Goal: Check status: Check status

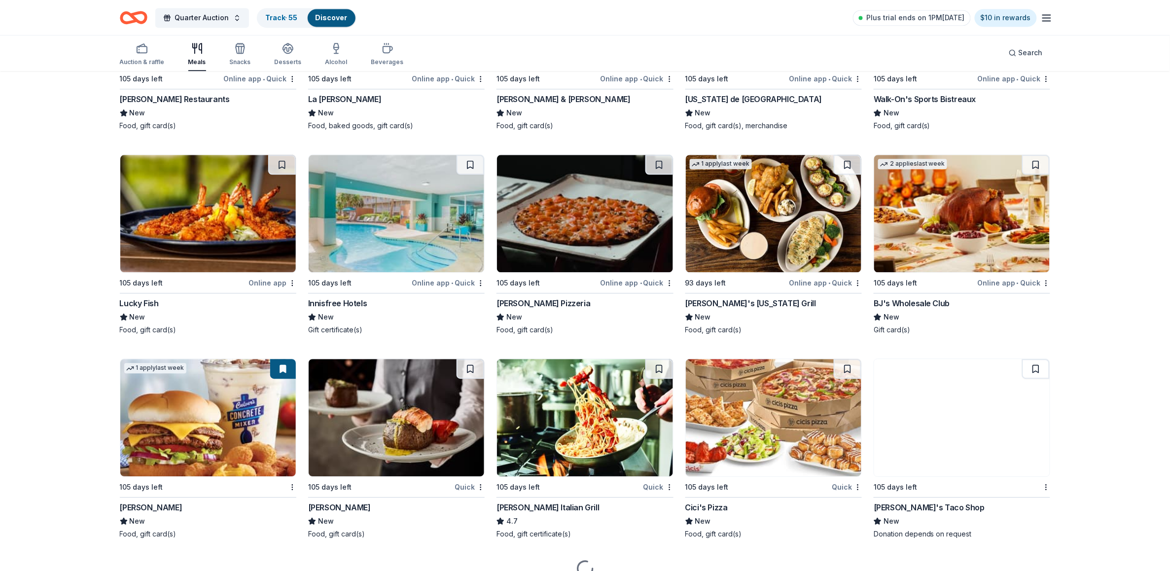
scroll to position [2555, 0]
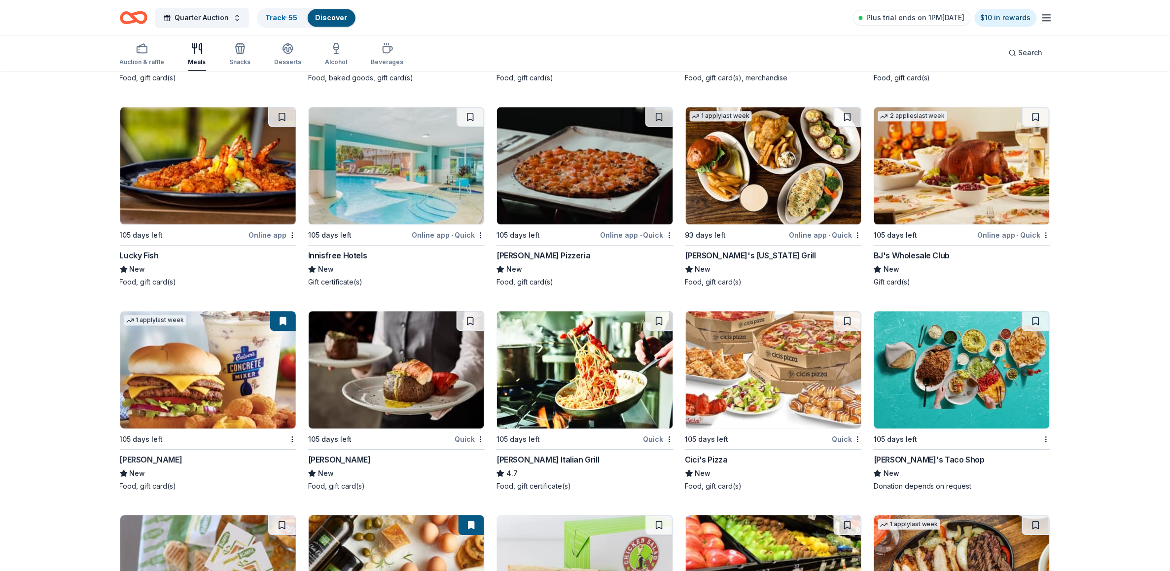
click at [918, 253] on div "BJ's Wholesale Club" at bounding box center [912, 256] width 76 height 12
click at [524, 457] on div "[PERSON_NAME] Italian Grill" at bounding box center [548, 460] width 103 height 12
click at [333, 456] on div "[PERSON_NAME]" at bounding box center [339, 460] width 63 height 12
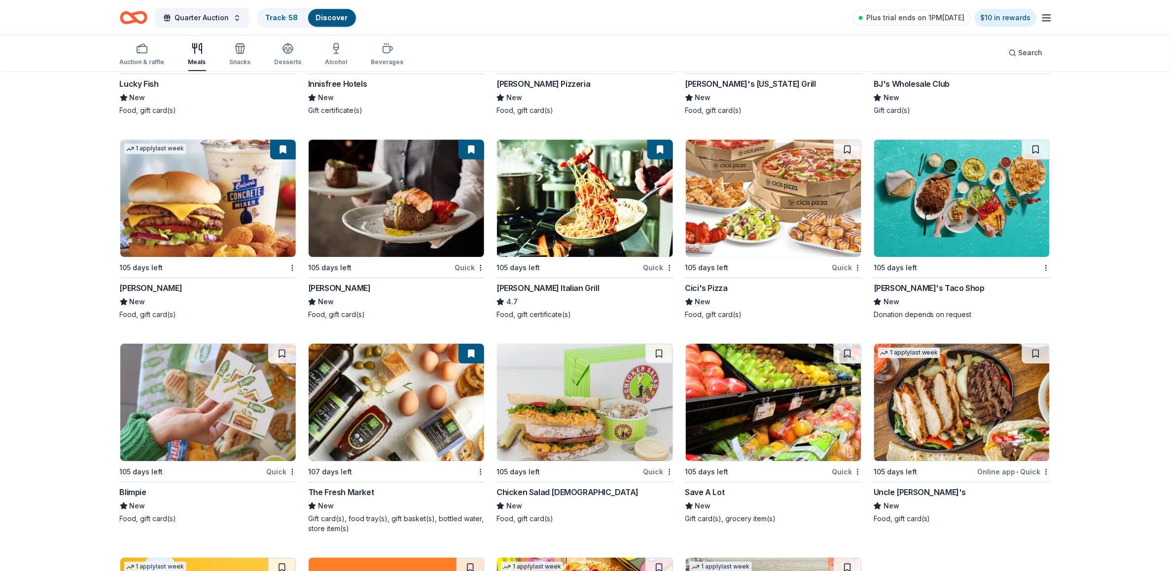
scroll to position [2913, 0]
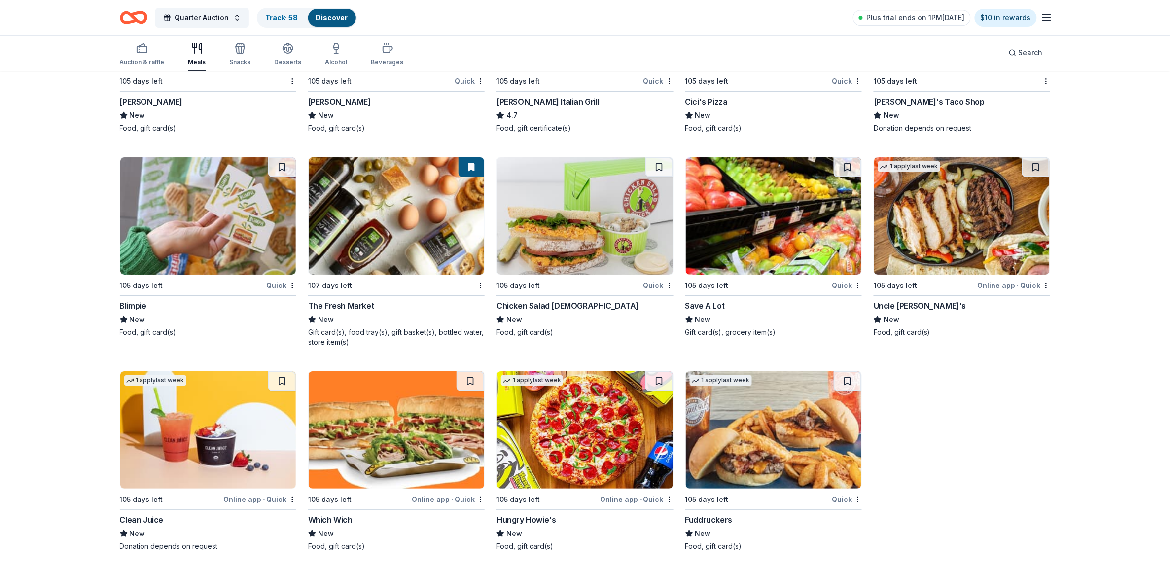
click at [706, 303] on div "Save A Lot" at bounding box center [705, 306] width 39 height 12
click at [533, 516] on div "Hungry Howie's" at bounding box center [526, 520] width 59 height 12
click at [526, 301] on div "Chicken Salad [DEMOGRAPHIC_DATA]" at bounding box center [568, 306] width 142 height 12
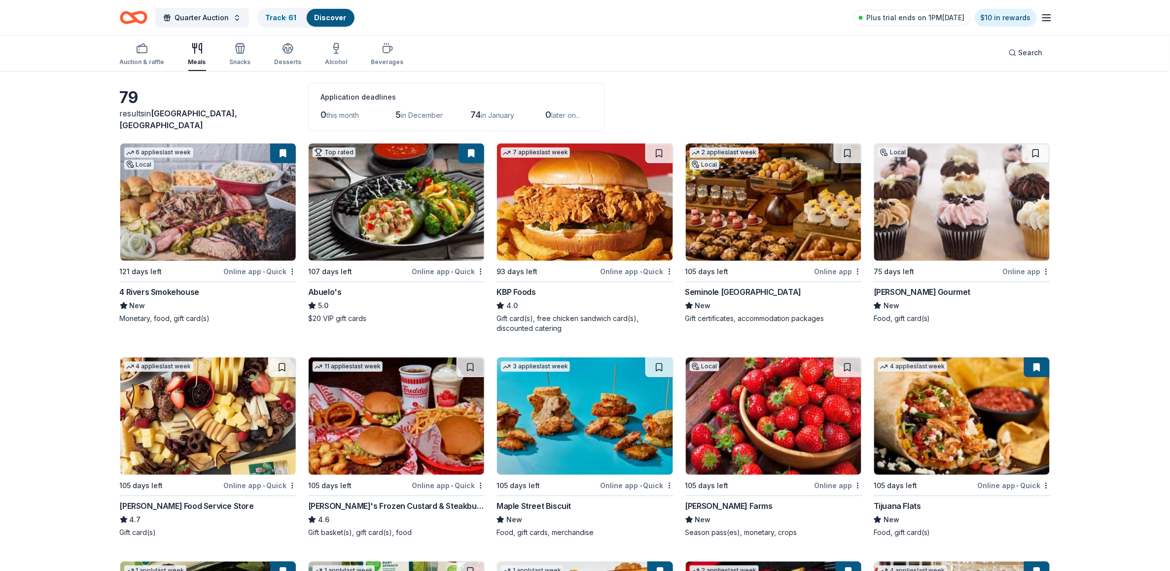
scroll to position [0, 0]
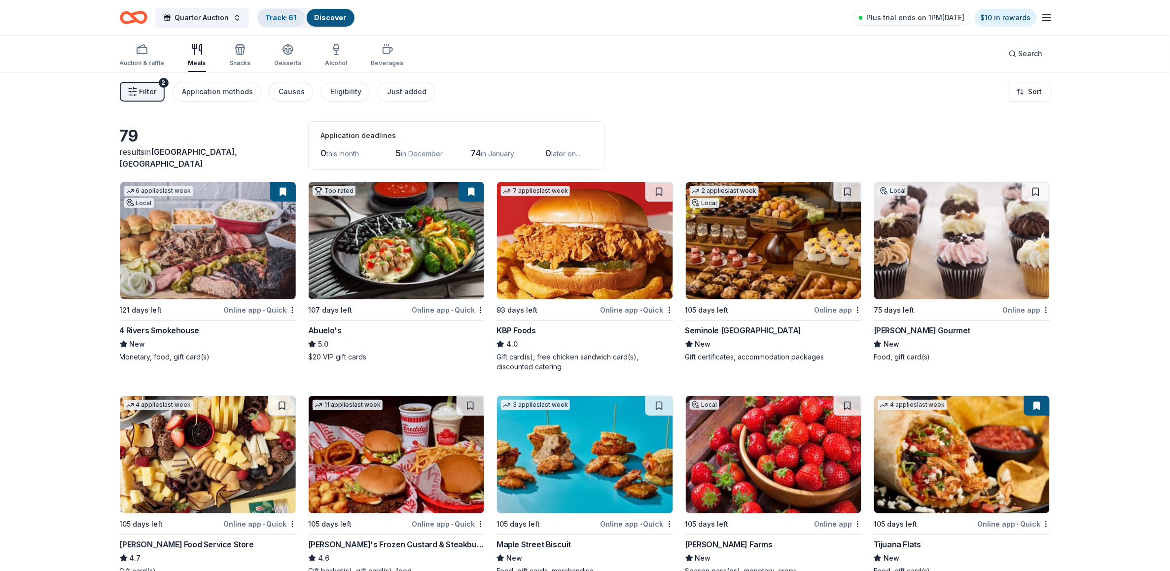
click at [284, 15] on link "Track · 61" at bounding box center [281, 17] width 31 height 8
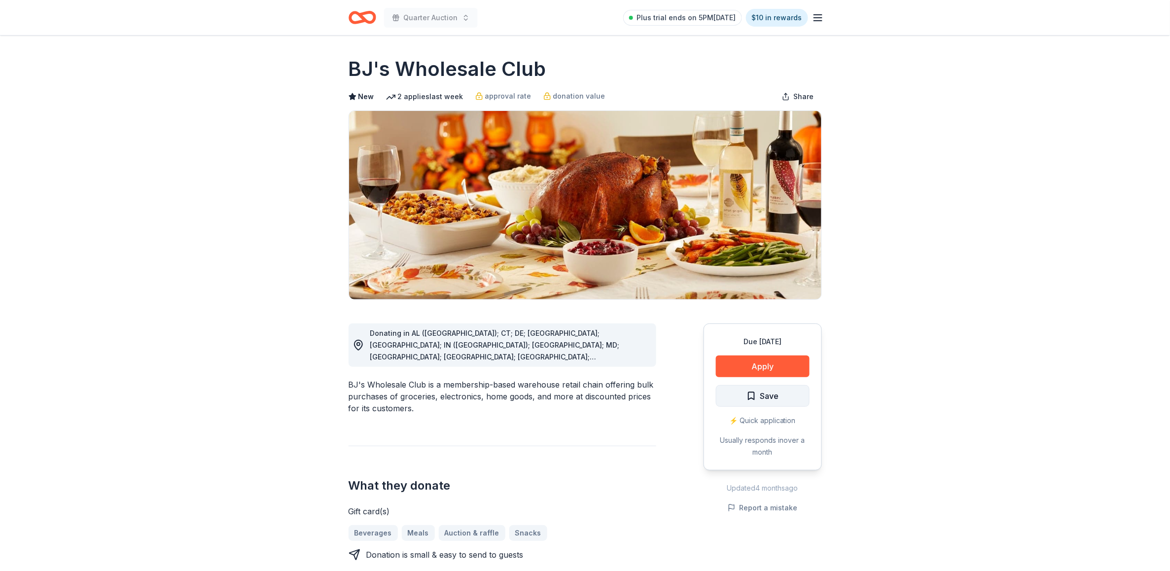
click at [764, 396] on span "Save" at bounding box center [769, 396] width 19 height 13
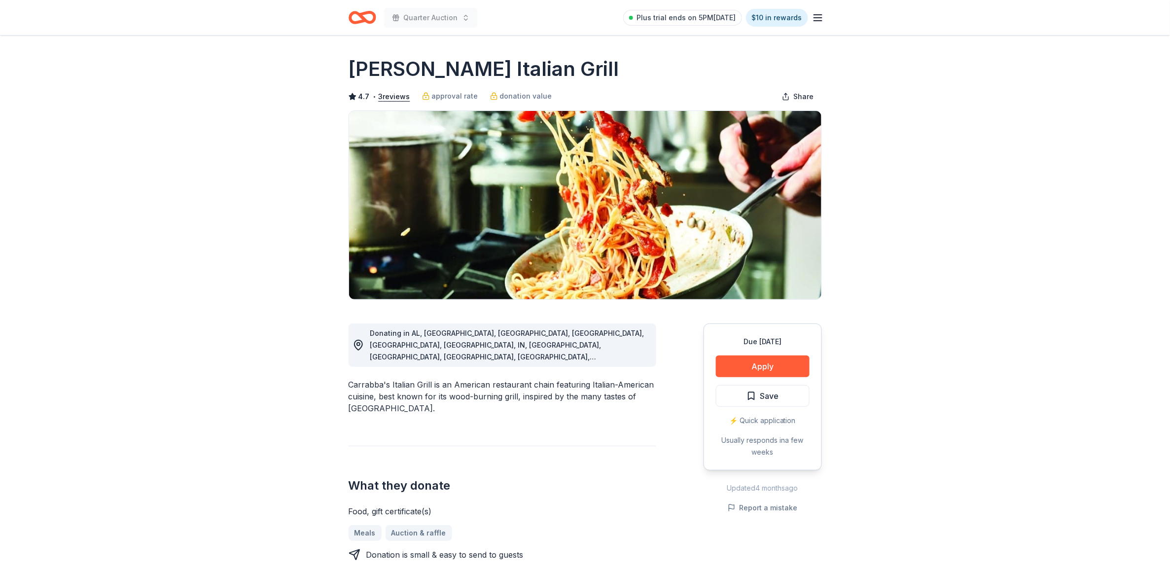
click at [770, 390] on span "Save" at bounding box center [769, 396] width 19 height 13
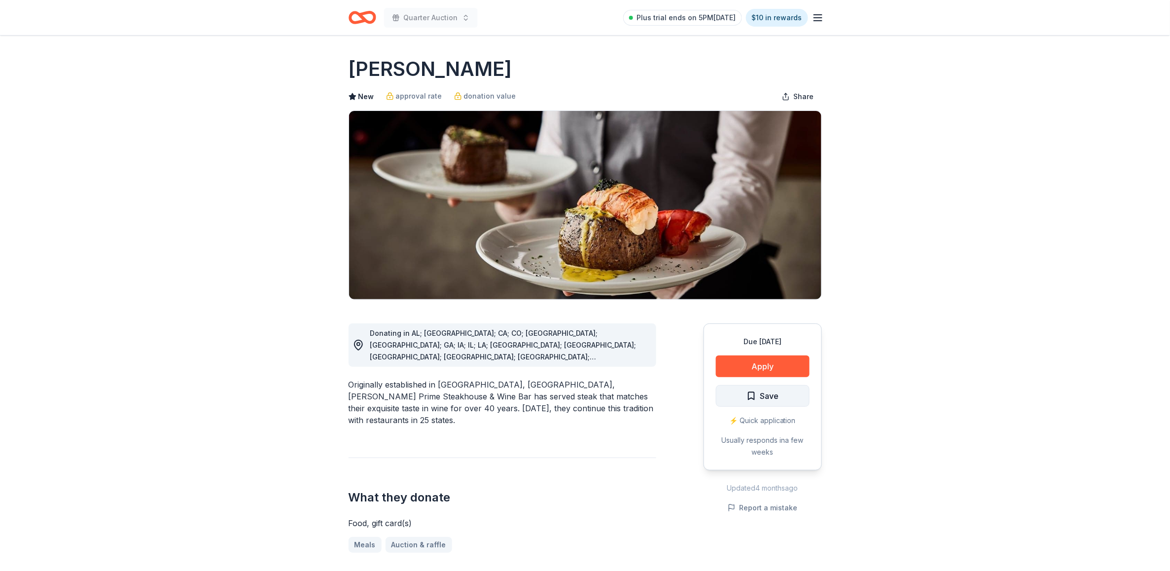
click at [774, 394] on span "Save" at bounding box center [769, 396] width 19 height 13
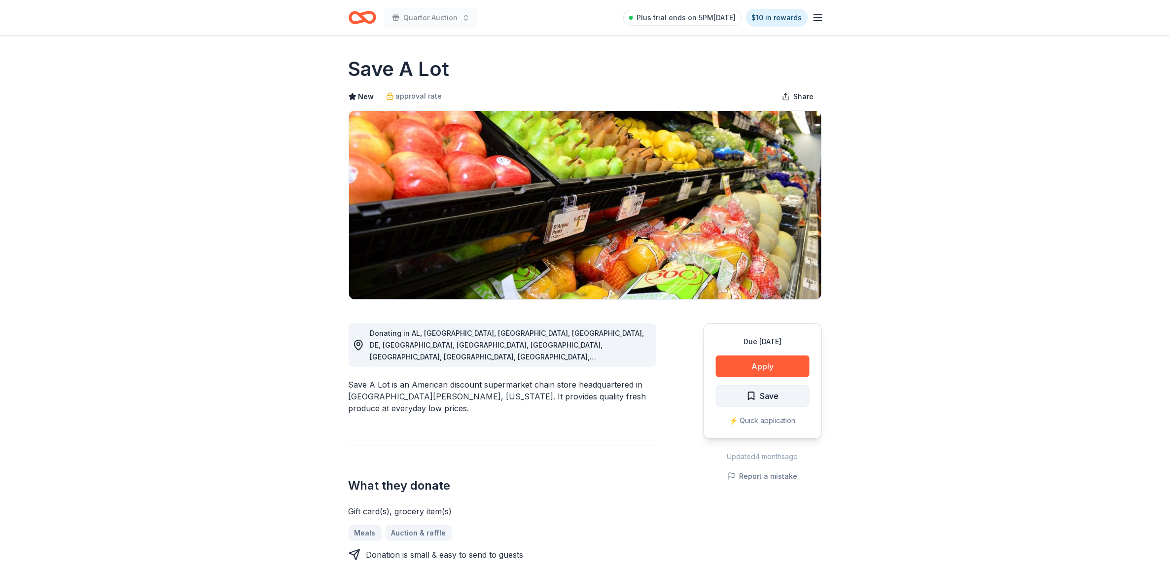
click at [774, 393] on span "Save" at bounding box center [769, 396] width 19 height 13
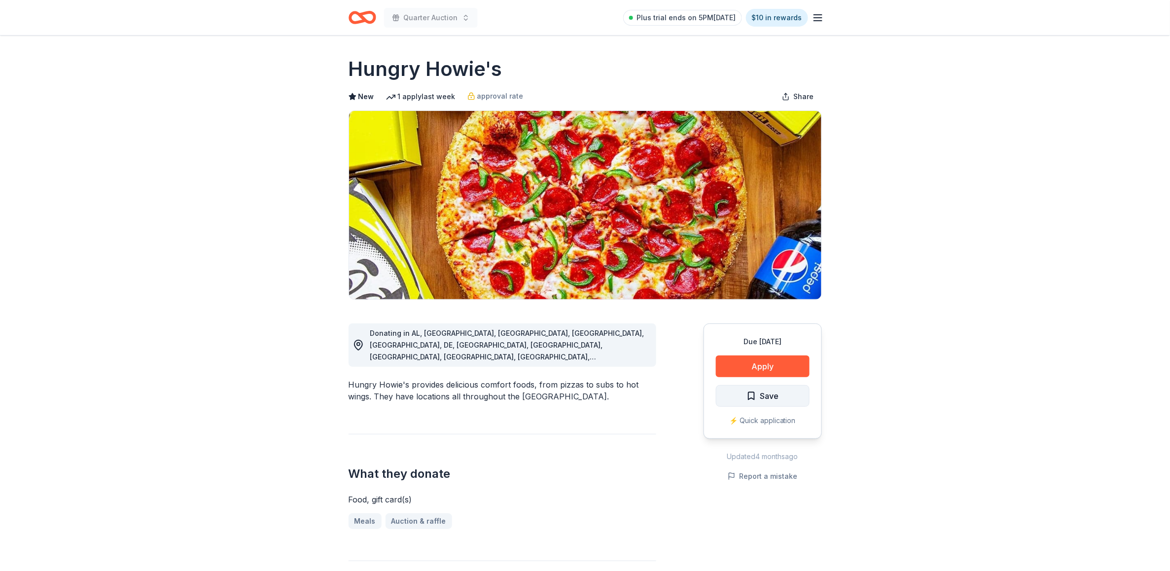
click at [778, 393] on span "Save" at bounding box center [769, 396] width 19 height 13
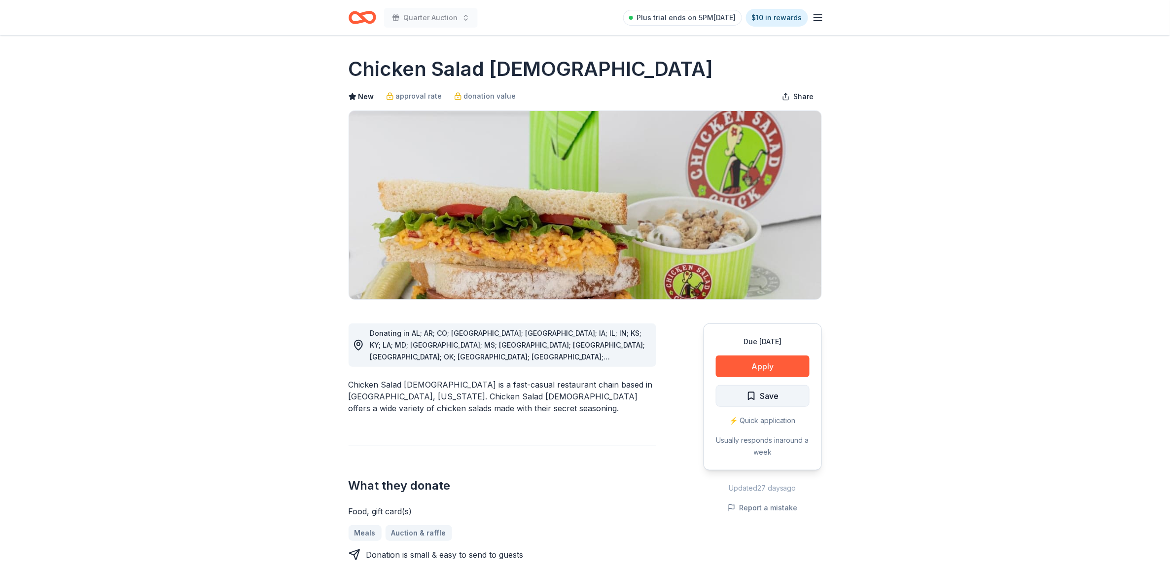
click at [770, 396] on span "Save" at bounding box center [769, 396] width 19 height 13
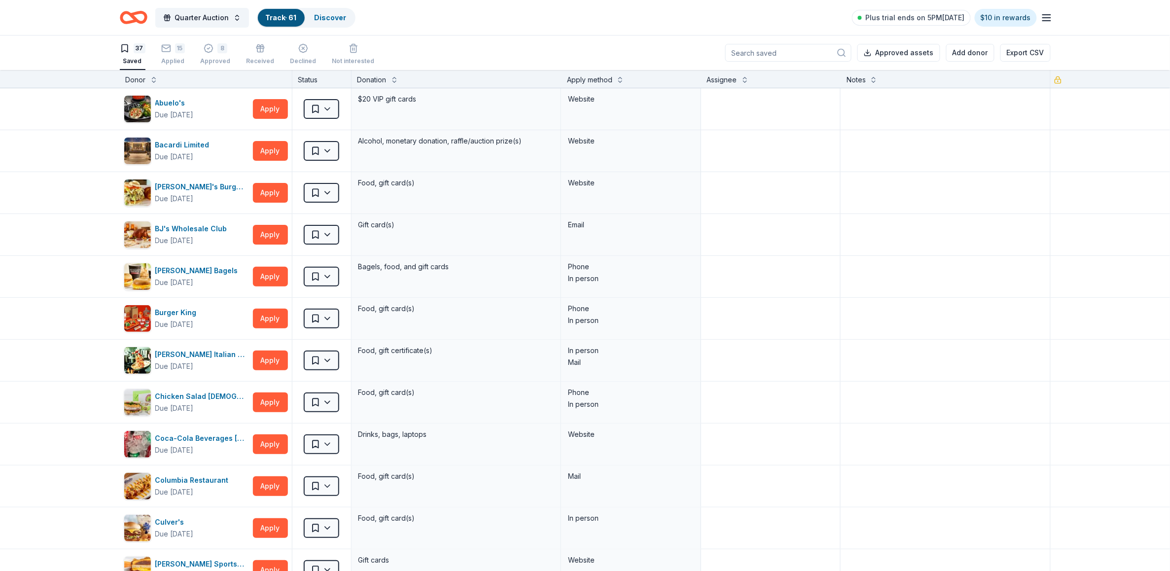
click at [280, 13] on link "Track · 61" at bounding box center [281, 17] width 31 height 8
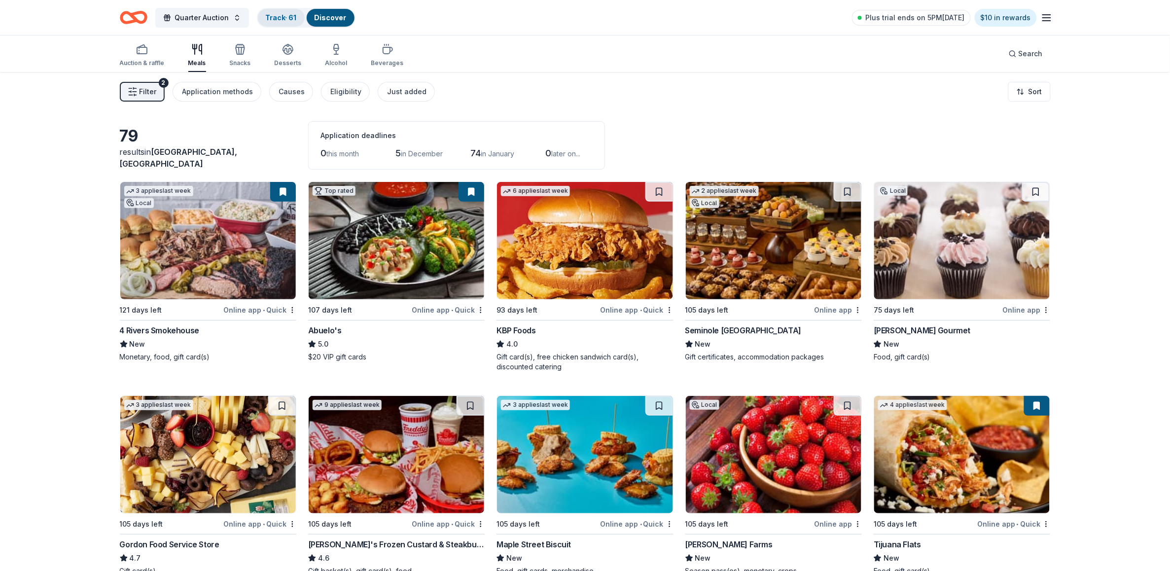
click at [271, 13] on link "Track · 61" at bounding box center [281, 17] width 31 height 8
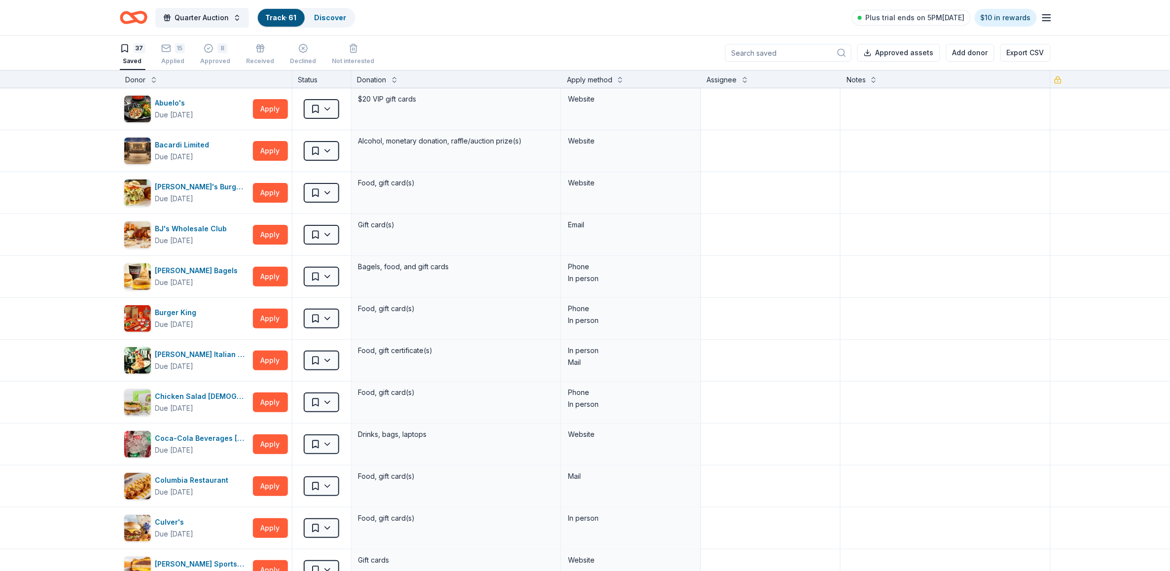
scroll to position [0, 0]
click at [173, 48] on div "15" at bounding box center [173, 48] width 24 height 10
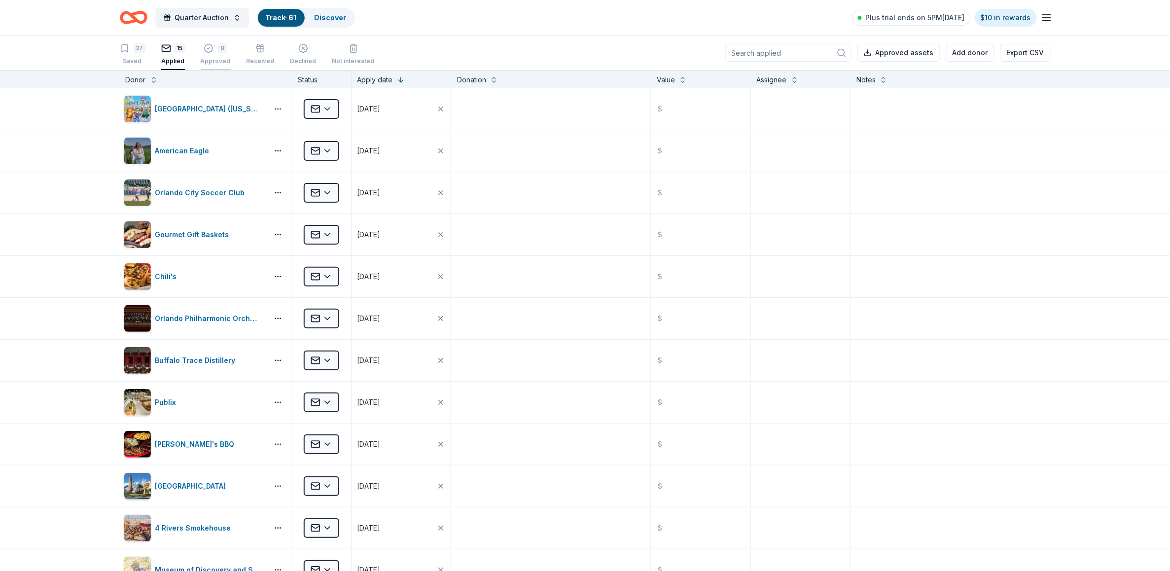
click at [215, 53] on div "8" at bounding box center [216, 48] width 30 height 10
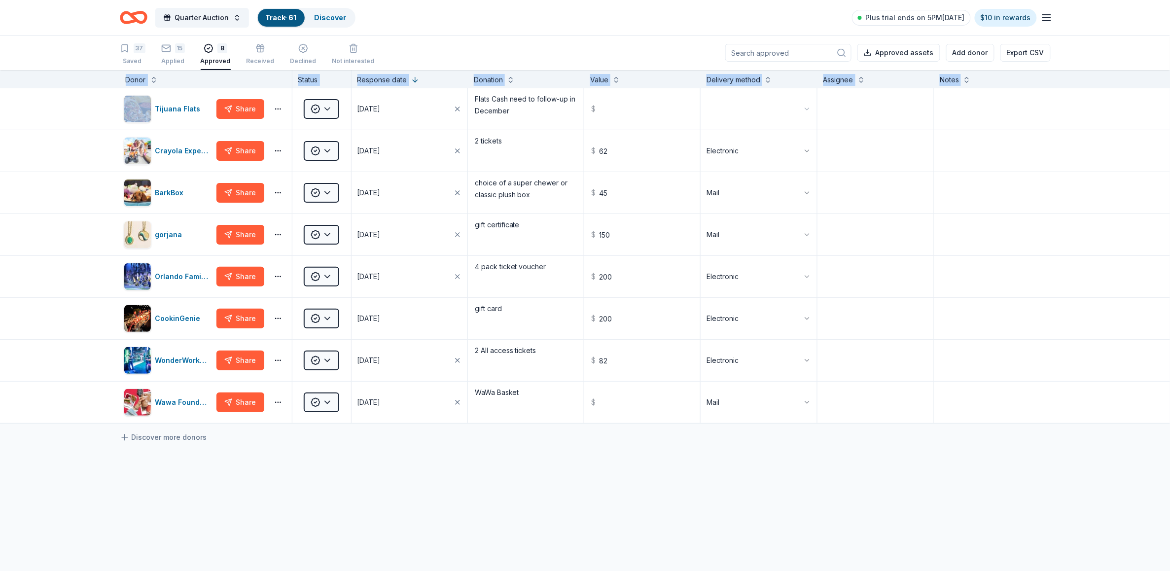
drag, startPoint x: 81, startPoint y: 95, endPoint x: 85, endPoint y: 66, distance: 29.9
click at [85, 66] on div "Quarter Auction Track · 61 Discover Plus trial ends on 5PM[DATE] $10 in rewards…" at bounding box center [585, 286] width 1170 height 572
drag, startPoint x: 639, startPoint y: 109, endPoint x: 22, endPoint y: 117, distance: 617.0
click at [28, 122] on div "Tijuana Flats Share Approved [DATE] Flats Cash need to follow-up in December $" at bounding box center [585, 109] width 1170 height 42
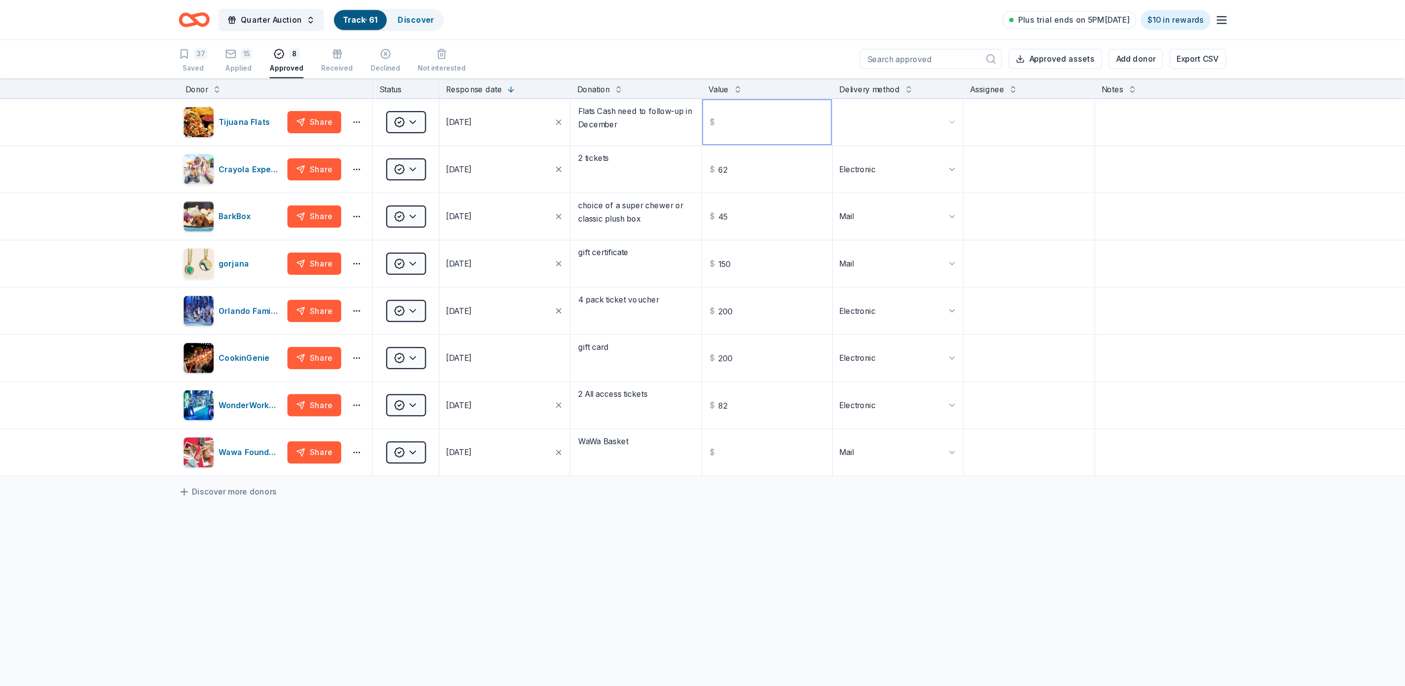
scroll to position [0, 0]
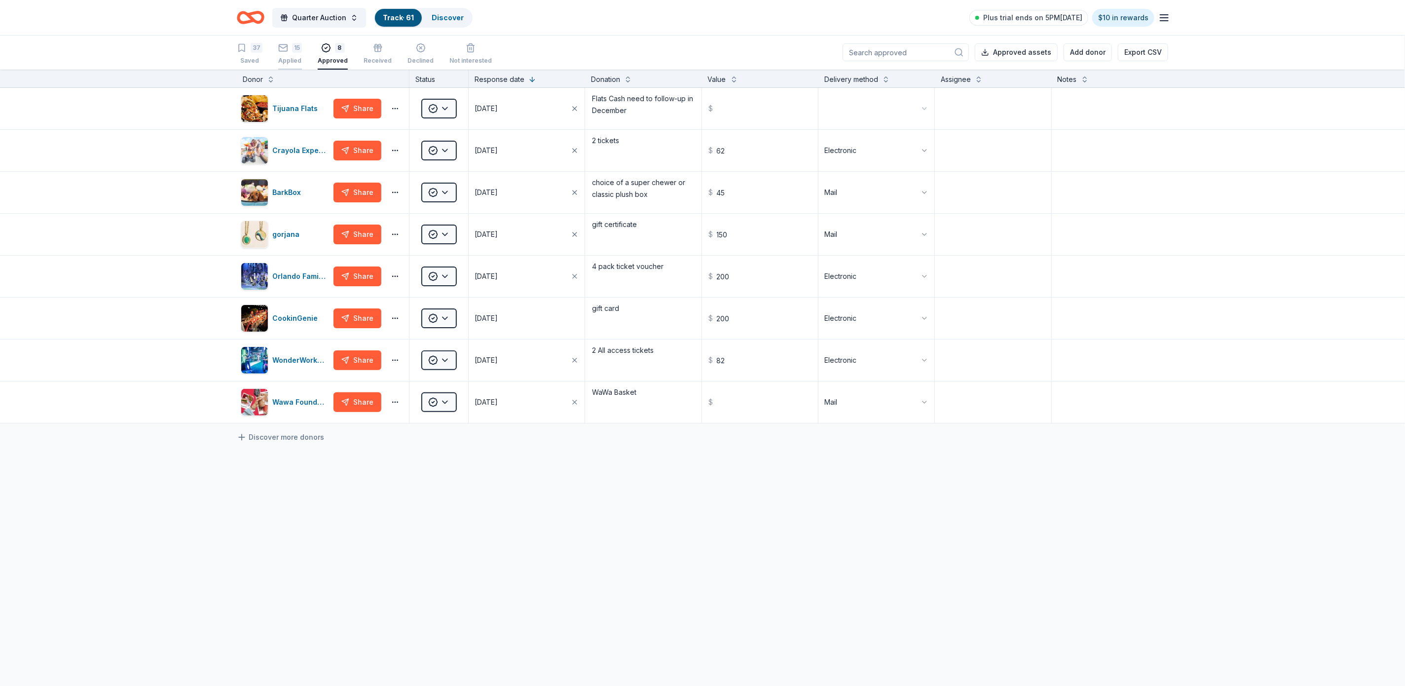
click at [292, 46] on div "15" at bounding box center [297, 48] width 10 height 10
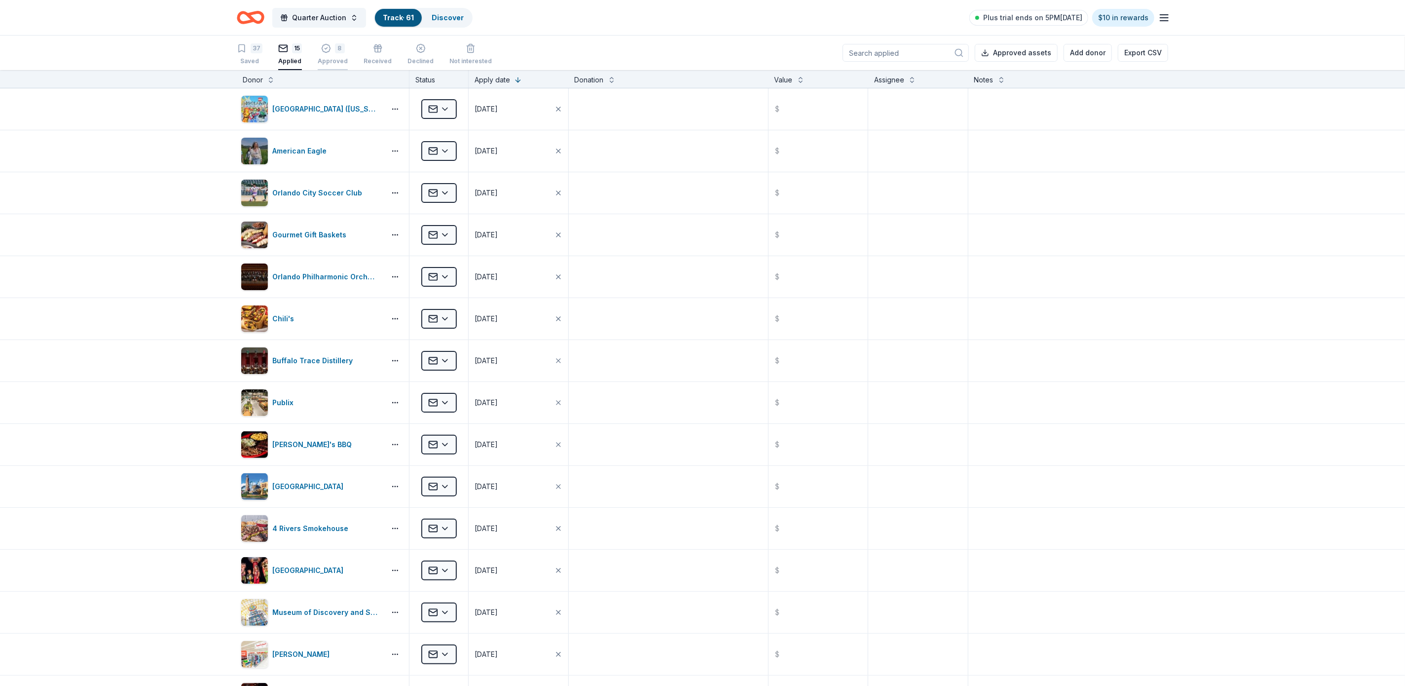
drag, startPoint x: 331, startPoint y: 48, endPoint x: 338, endPoint y: 46, distance: 6.7
click at [338, 46] on div "8" at bounding box center [333, 48] width 30 height 10
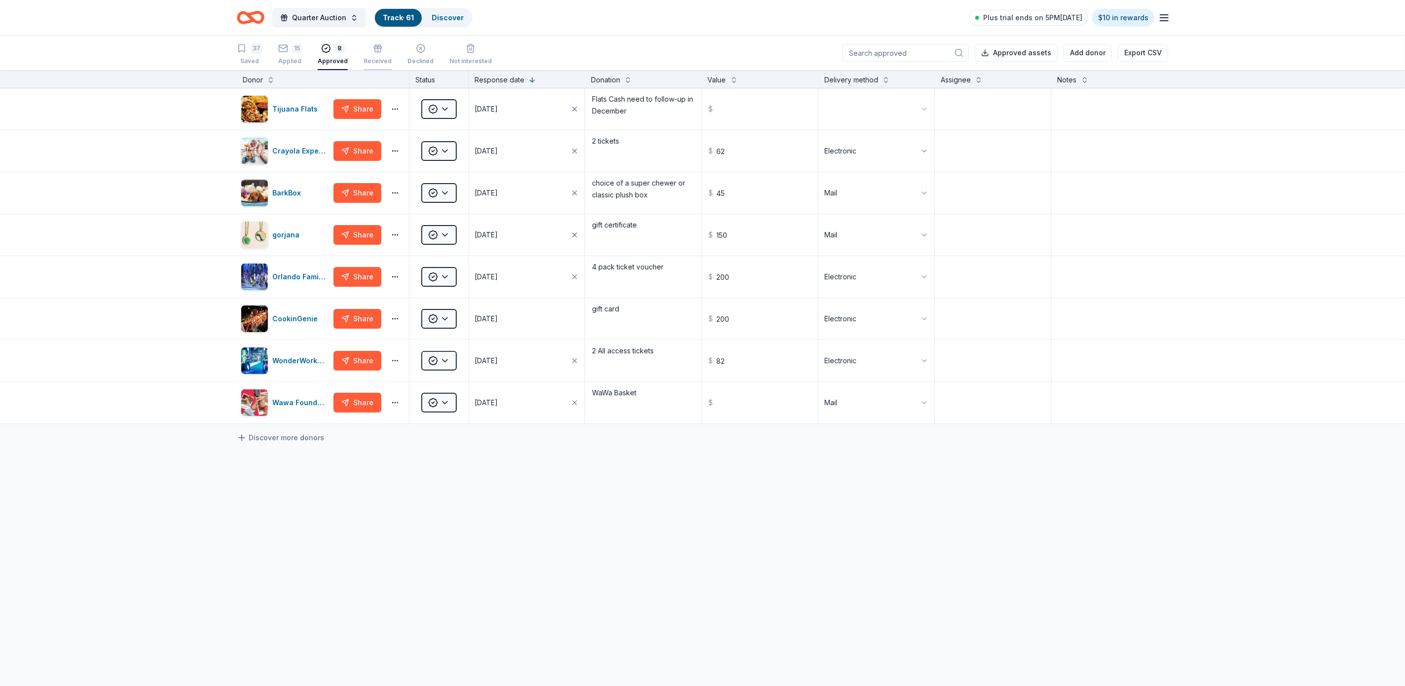
click at [377, 52] on icon "button" at bounding box center [378, 50] width 6 height 4
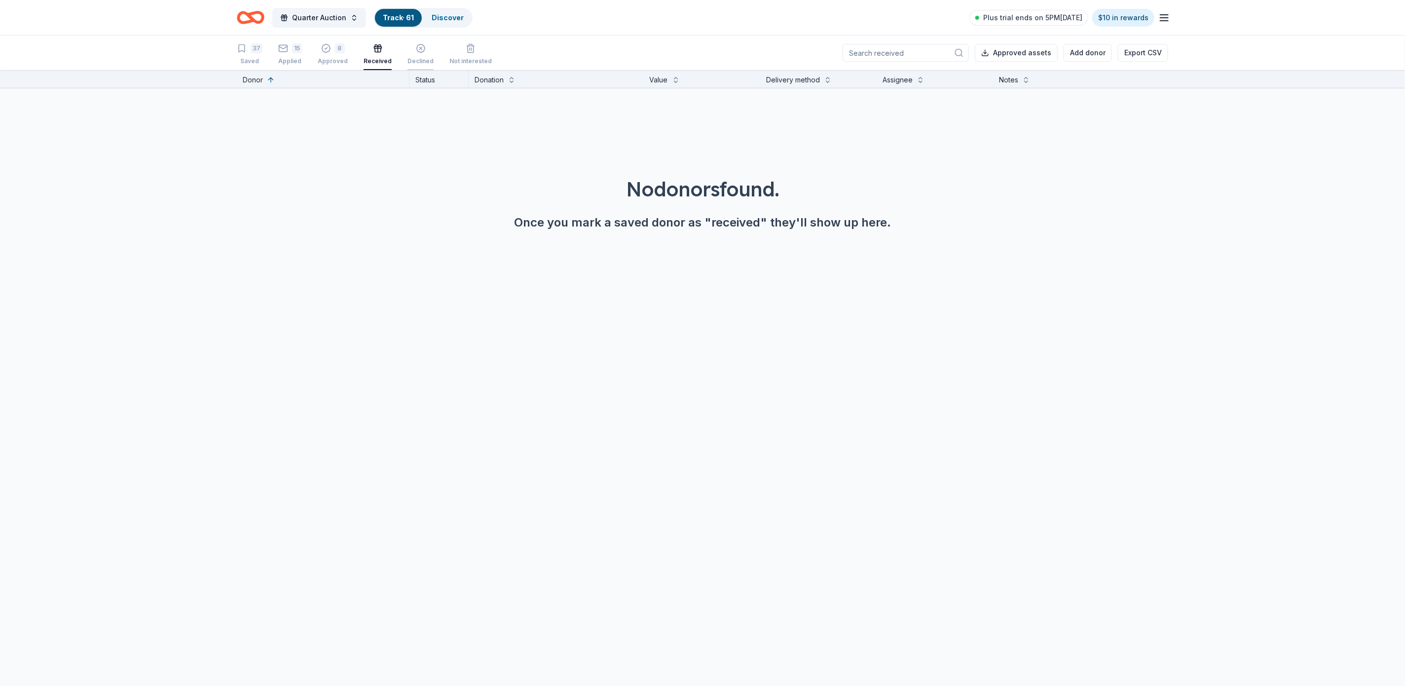
click at [416, 51] on icon "button" at bounding box center [421, 48] width 10 height 10
